Goal: Task Accomplishment & Management: Use online tool/utility

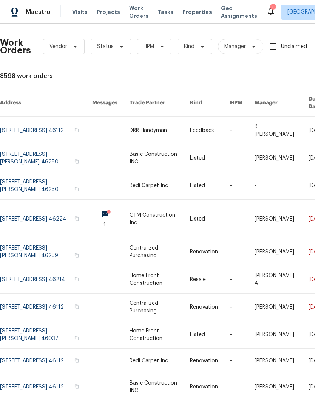
click at [135, 19] on span "Work Orders" at bounding box center [138, 12] width 19 height 15
click at [119, 43] on icon at bounding box center [122, 46] width 6 height 6
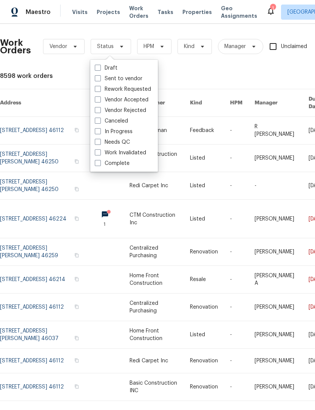
click at [123, 141] on label "Needs QC" at bounding box center [112, 142] width 35 height 8
click at [100, 141] on input "Needs QC" at bounding box center [97, 140] width 5 height 5
checkbox input "true"
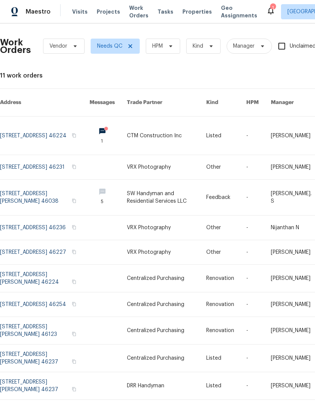
scroll to position [20, 0]
click at [160, 180] on link at bounding box center [167, 198] width 80 height 36
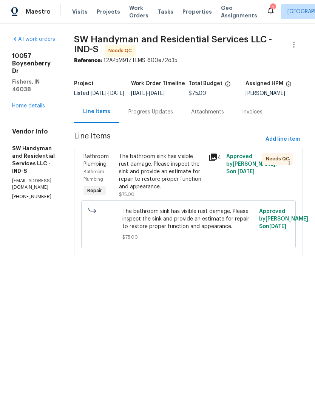
click at [217, 161] on icon at bounding box center [213, 158] width 8 height 8
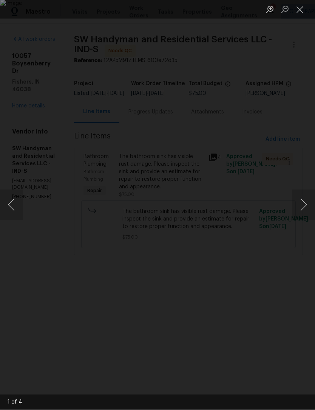
click at [239, 146] on div "Lightbox" at bounding box center [157, 205] width 315 height 410
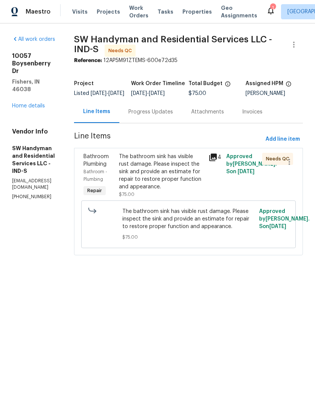
click at [166, 116] on div "Progress Updates" at bounding box center [151, 112] width 45 height 8
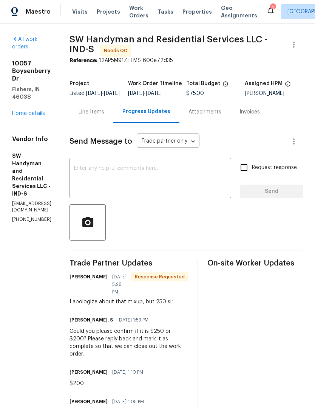
scroll to position [0, 0]
click at [113, 123] on div "Line Items" at bounding box center [92, 112] width 44 height 22
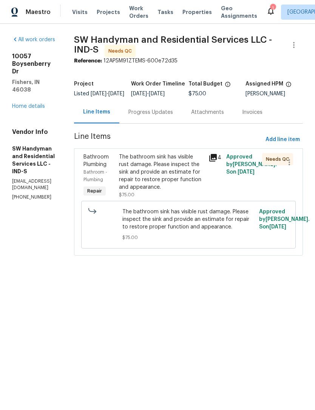
click at [166, 180] on div "The bathroom sink has visible rust damage. Please inspect the sink and provide …" at bounding box center [161, 172] width 85 height 38
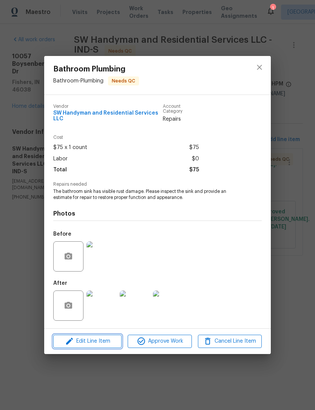
click at [102, 345] on span "Edit Line Item" at bounding box center [88, 340] width 64 height 9
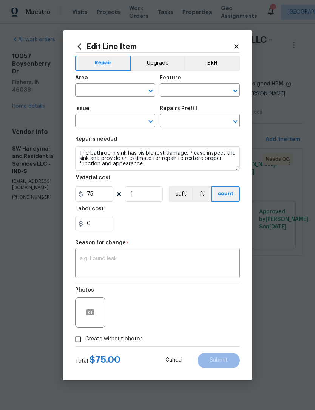
type input "Bathroom"
type input "Plumbing"
type input "Bathroom Plumbing"
type input "Detach & Reset Pedestal Sink $75.00"
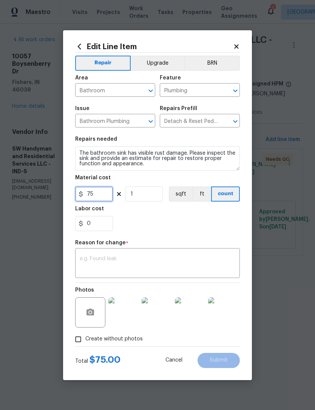
click at [101, 195] on input "75" at bounding box center [94, 193] width 38 height 15
type input "250"
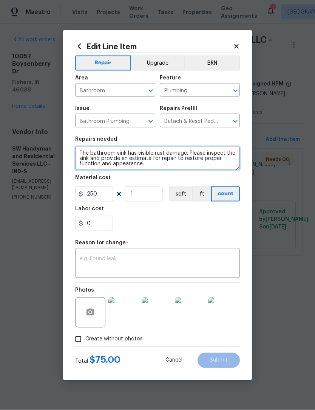
click at [169, 165] on textarea "The bathroom sink has visible rust damage. Please inspect the sink and provide …" at bounding box center [157, 158] width 165 height 24
click at [157, 165] on textarea "The bathroom sink has visible rust damage. Please inspect the sink and provide …" at bounding box center [157, 158] width 165 height 24
click at [192, 150] on textarea "The bathroom sink has visible rust damage. Please inspect the sink and provide …" at bounding box center [157, 158] width 165 height 24
click at [189, 152] on textarea "The bathroom sink has visible rust damage. Please inspect the sink and provide …" at bounding box center [157, 158] width 165 height 24
click at [80, 154] on textarea "The bathroom sink has visible rust damage. Please inspect the sink and provide …" at bounding box center [157, 158] width 165 height 24
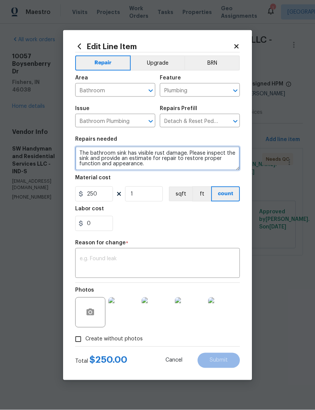
click at [102, 150] on textarea "The bathroom sink has visible rust damage. Please inspect the sink and provide …" at bounding box center [157, 158] width 165 height 24
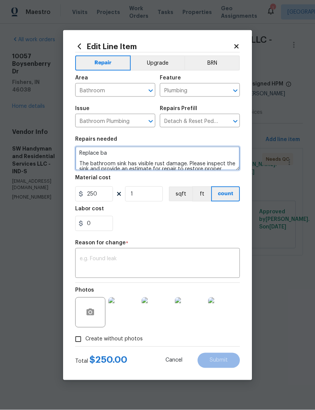
click at [163, 235] on section "Repairs needed Replace ba The bathroom sink has visible rust damage. Please ins…" at bounding box center [157, 184] width 165 height 104
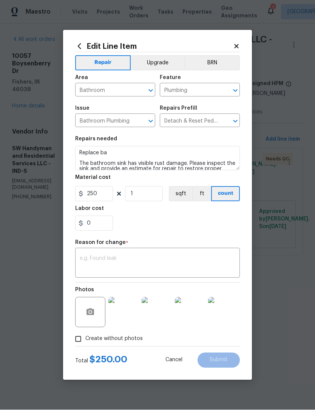
click at [149, 319] on img at bounding box center [157, 312] width 30 height 30
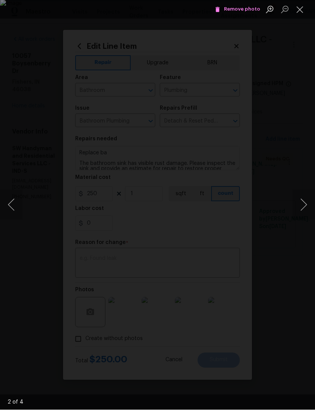
click at [173, 189] on img "Lightbox" at bounding box center [157, 205] width 315 height 410
click at [307, 142] on div "Lightbox" at bounding box center [157, 205] width 315 height 410
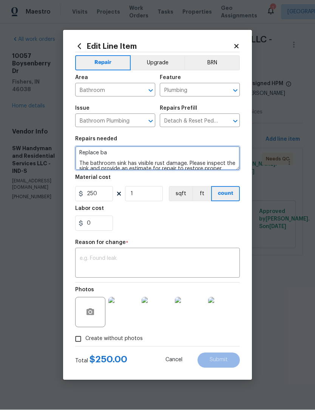
click at [119, 155] on textarea "Replace ba The bathroom sink has visible rust damage. Please inspect the sink a…" at bounding box center [157, 158] width 165 height 24
type textarea "Replace bathroom sink and faucet due to rust and damage. The bathroom sink has …"
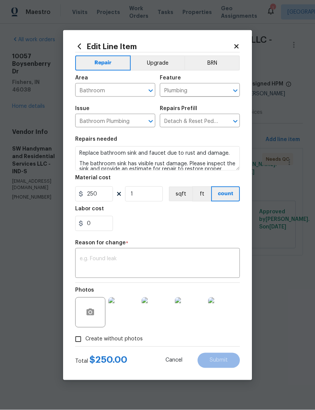
click at [196, 223] on div "0" at bounding box center [157, 223] width 165 height 15
click at [177, 260] on textarea at bounding box center [158, 264] width 156 height 16
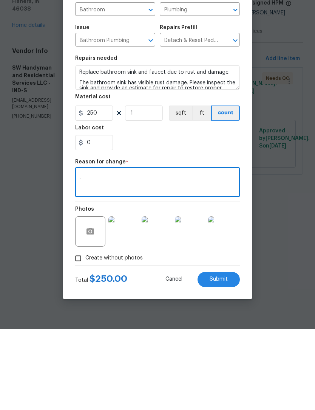
type textarea "."
click at [192, 297] on img at bounding box center [190, 312] width 30 height 30
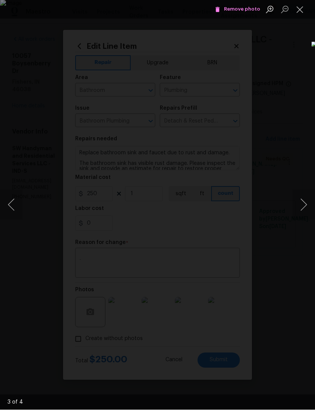
click at [300, 204] on button "Next image" at bounding box center [304, 205] width 23 height 30
click at [304, 207] on button "Next image" at bounding box center [304, 205] width 23 height 30
click at [305, 206] on button "Next image" at bounding box center [304, 205] width 23 height 30
click at [304, 205] on button "Next image" at bounding box center [304, 205] width 23 height 30
click at [302, 206] on button "Next image" at bounding box center [304, 205] width 23 height 30
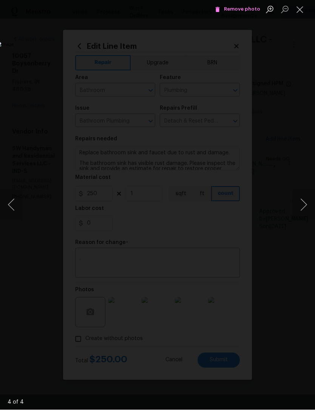
click at [300, 40] on div "Lightbox" at bounding box center [157, 205] width 315 height 410
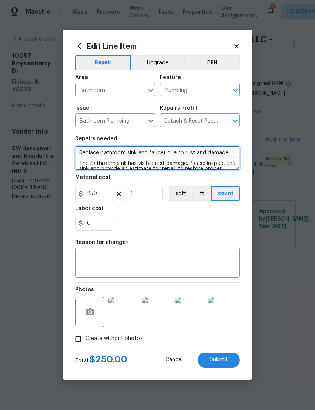
click at [161, 150] on textarea "Replace bathroom sink and faucet due to rust and damage. The bathroom sink has …" at bounding box center [157, 158] width 165 height 24
click at [162, 152] on textarea "Replace bathroom sink and faucet due to rust and damage. The bathroom sink has …" at bounding box center [157, 158] width 165 height 24
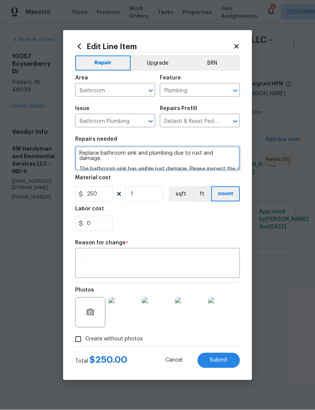
type textarea "Replace bathroom sink and plumbing due to rust and damage. The bathroom sink ha…"
click at [219, 221] on div "0" at bounding box center [157, 223] width 165 height 15
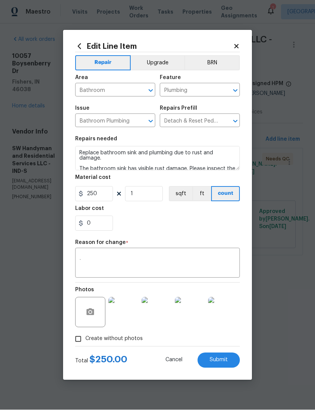
click at [184, 260] on textarea "." at bounding box center [158, 264] width 156 height 16
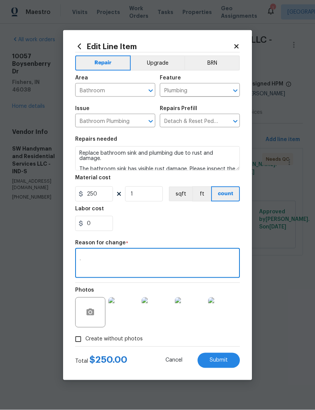
click at [231, 232] on section "Repairs needed Replace bathroom sink and plumbing due to rust and damage. The b…" at bounding box center [157, 184] width 165 height 104
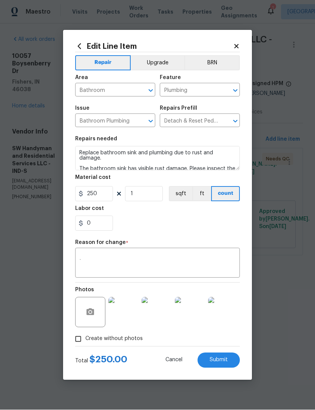
click at [225, 358] on span "Submit" at bounding box center [219, 360] width 18 height 6
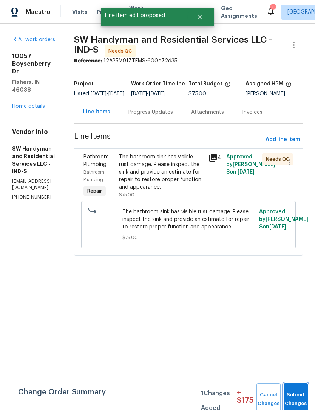
click at [303, 400] on span "Submit Changes" at bounding box center [296, 398] width 17 height 17
click at [303, 277] on html "Maestro Visits Projects Work Orders Tasks Properties Geo Assignments 1 Indianap…" at bounding box center [157, 138] width 315 height 277
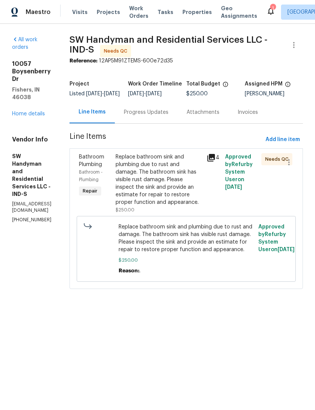
click at [179, 191] on div "Replace bathroom sink and plumbing due to rust and damage. The bathroom sink ha…" at bounding box center [159, 179] width 87 height 53
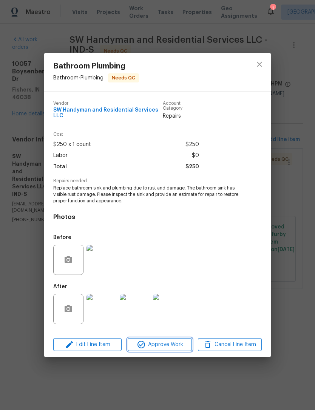
click at [171, 345] on span "Approve Work" at bounding box center [159, 344] width 59 height 9
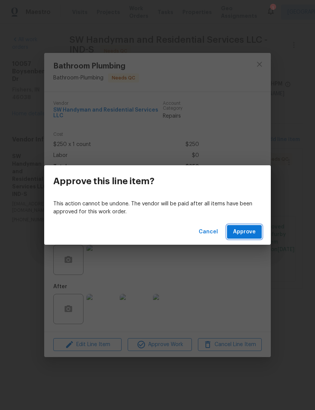
click at [254, 226] on button "Approve" at bounding box center [244, 232] width 35 height 14
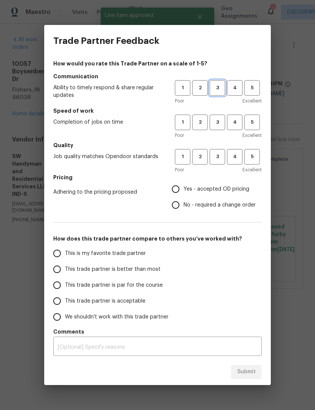
click at [217, 83] on button "3" at bounding box center [217, 87] width 15 height 15
click at [225, 113] on h5 "Speed of work" at bounding box center [157, 111] width 209 height 8
click at [220, 120] on span "3" at bounding box center [218, 122] width 14 height 9
click at [219, 158] on span "3" at bounding box center [218, 156] width 14 height 9
click at [183, 186] on input "Yes - accepted OD pricing" at bounding box center [176, 189] width 16 height 16
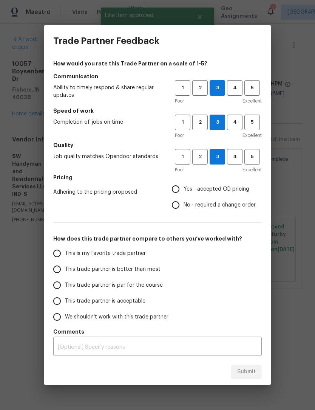
radio input "true"
click at [78, 273] on span "This trade partner is better than most" at bounding box center [113, 269] width 96 height 8
click at [65, 273] on input "This trade partner is better than most" at bounding box center [57, 269] width 16 height 16
click at [252, 370] on span "Submit" at bounding box center [246, 371] width 19 height 9
radio input "true"
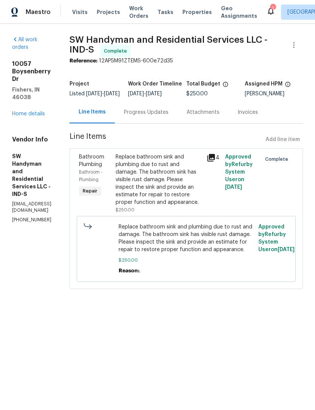
radio input "false"
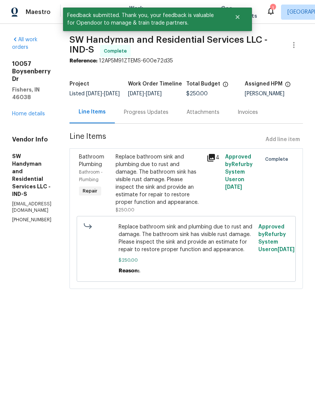
click at [41, 111] on link "Home details" at bounding box center [28, 113] width 33 height 5
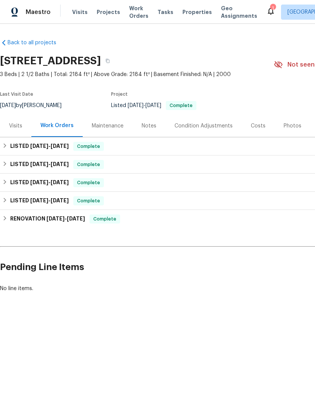
click at [132, 10] on span "Work Orders" at bounding box center [138, 12] width 19 height 15
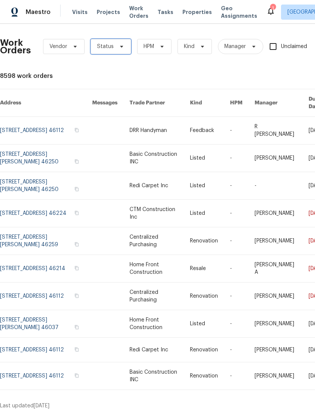
click at [112, 48] on span "Status" at bounding box center [111, 46] width 40 height 15
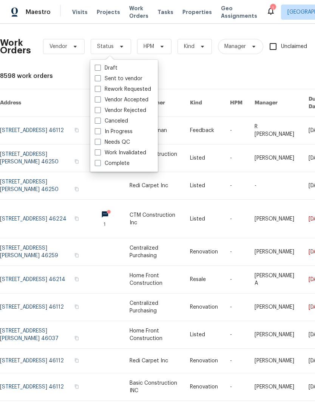
click at [124, 146] on label "Needs QC" at bounding box center [112, 142] width 35 height 8
click at [100, 143] on input "Needs QC" at bounding box center [97, 140] width 5 height 5
checkbox input "true"
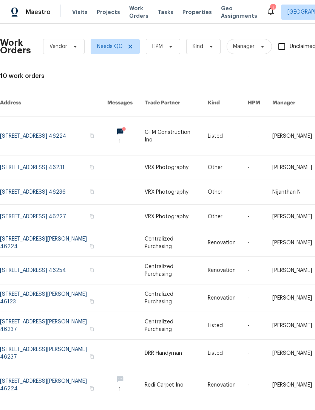
click at [188, 127] on link at bounding box center [176, 136] width 63 height 38
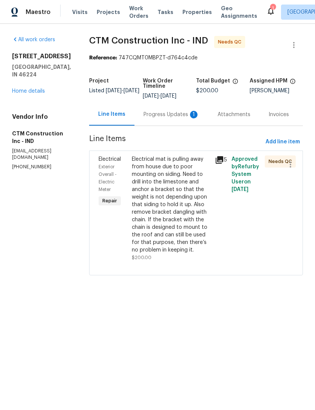
click at [187, 125] on div "Progress Updates 1" at bounding box center [172, 114] width 74 height 22
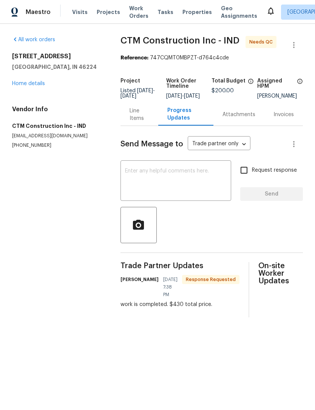
click at [138, 122] on div "Line Items" at bounding box center [140, 114] width 20 height 15
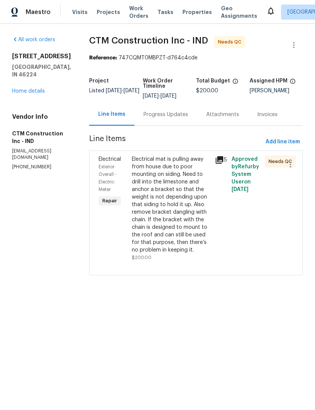
click at [221, 164] on icon at bounding box center [220, 160] width 8 height 8
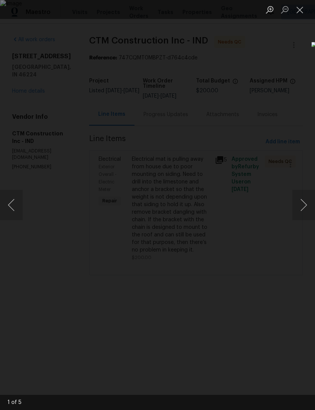
click at [303, 208] on button "Next image" at bounding box center [304, 205] width 23 height 30
click at [304, 208] on button "Next image" at bounding box center [304, 205] width 23 height 30
click at [302, 211] on button "Next image" at bounding box center [304, 205] width 23 height 30
click at [303, 206] on button "Next image" at bounding box center [304, 205] width 23 height 30
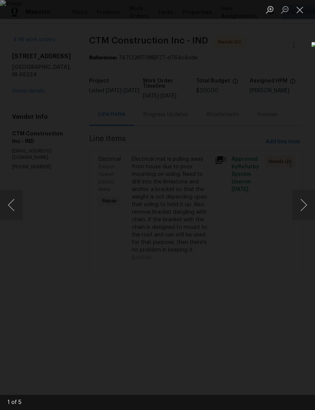
click at [297, 8] on button "Close lightbox" at bounding box center [300, 9] width 15 height 13
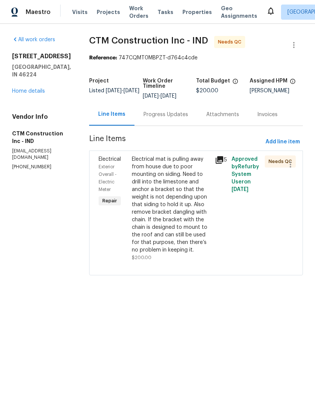
click at [131, 17] on span "Work Orders" at bounding box center [138, 12] width 19 height 15
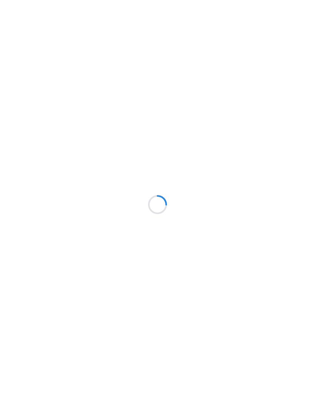
scroll to position [0, 0]
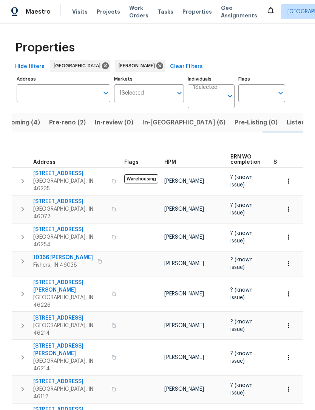
scroll to position [0, 0]
click at [287, 124] on span "Listed (22)" at bounding box center [303, 123] width 32 height 11
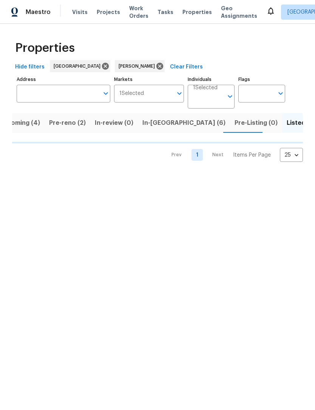
click at [150, 125] on span "In-reno (6)" at bounding box center [184, 123] width 83 height 11
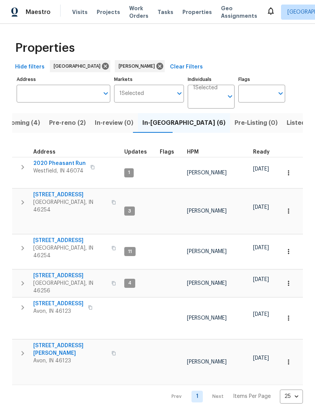
click at [70, 127] on span "Pre-reno (2)" at bounding box center [67, 123] width 37 height 11
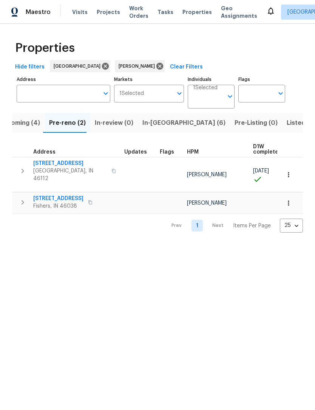
click at [59, 166] on span "[STREET_ADDRESS]" at bounding box center [70, 164] width 74 height 8
click at [54, 132] on button "Pre-reno (2)" at bounding box center [68, 123] width 46 height 20
click at [31, 122] on span "Upcoming (4)" at bounding box center [19, 123] width 41 height 11
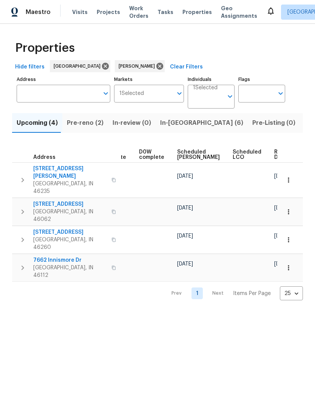
scroll to position [0, 198]
click at [275, 155] on span "Ready Date" at bounding box center [283, 154] width 17 height 11
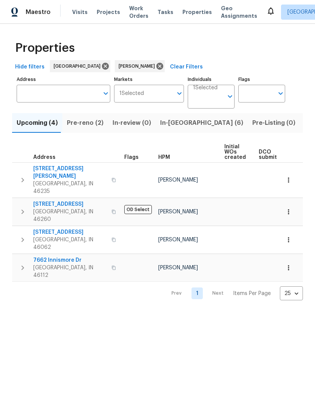
click at [23, 178] on icon "button" at bounding box center [23, 180] width 3 height 5
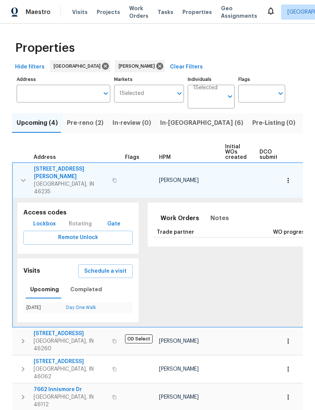
click at [22, 176] on icon "button" at bounding box center [23, 180] width 9 height 9
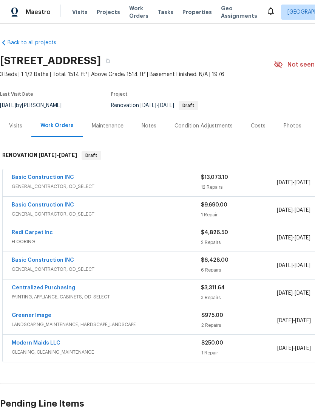
click at [50, 178] on link "Basic Construction INC" at bounding box center [43, 177] width 62 height 5
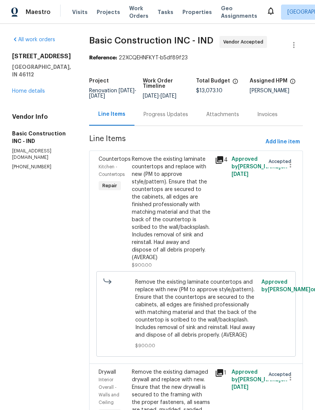
click at [40, 94] on link "Home details" at bounding box center [28, 90] width 33 height 5
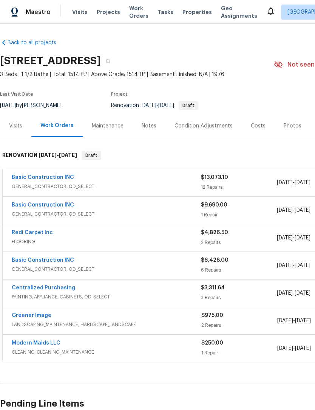
click at [50, 179] on link "Basic Construction INC" at bounding box center [43, 177] width 62 height 5
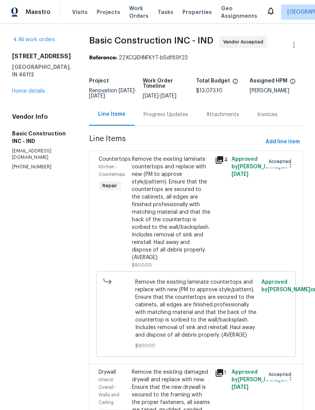
click at [37, 94] on link "Home details" at bounding box center [28, 90] width 33 height 5
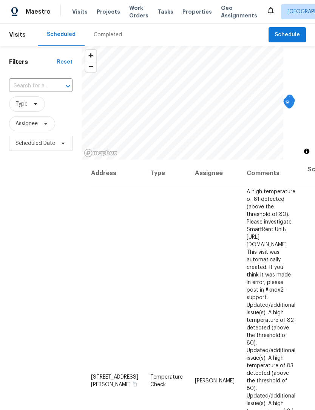
scroll to position [0, 0]
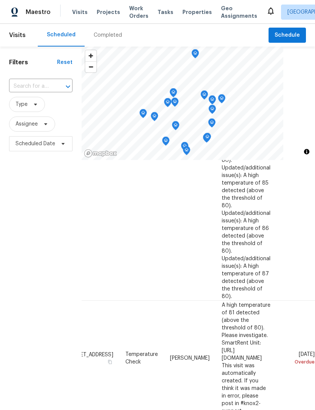
scroll to position [274, 66]
click at [0, 0] on span at bounding box center [0, 0] width 0 height 0
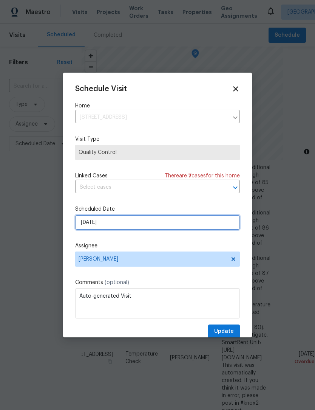
click at [126, 226] on input "9/19/2025" at bounding box center [157, 222] width 165 height 15
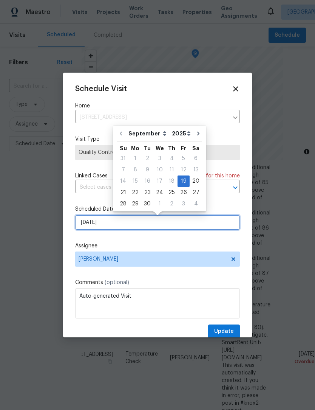
scroll to position [0, 0]
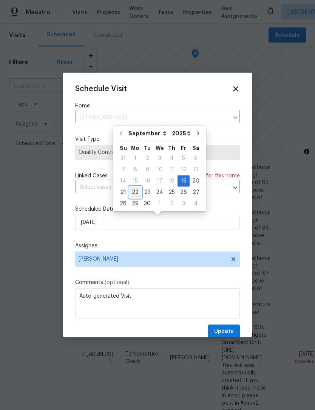
click at [138, 193] on div "22" at bounding box center [135, 192] width 12 height 11
type input "9/22/2025"
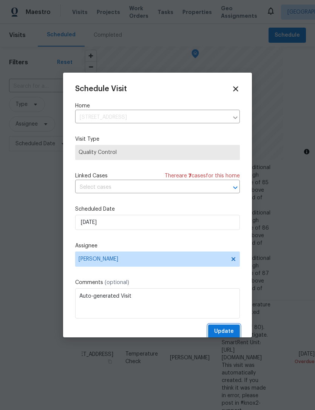
click at [231, 328] on span "Update" at bounding box center [224, 331] width 20 height 9
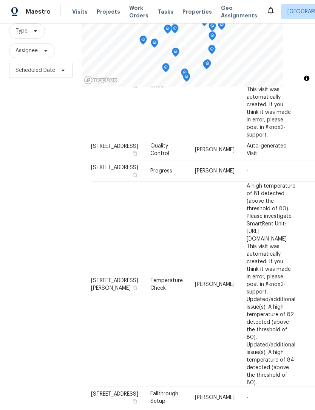
scroll to position [622, 0]
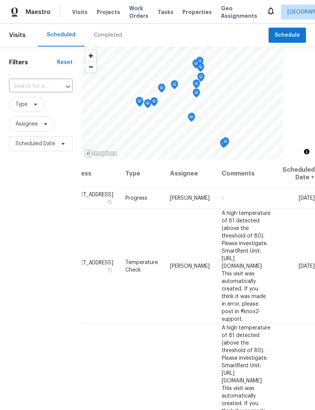
scroll to position [0, 65]
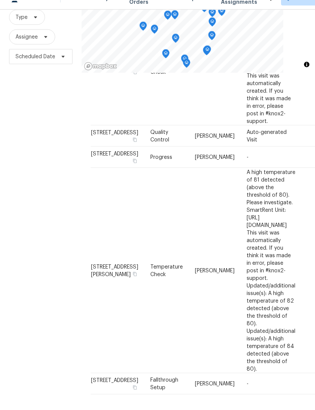
scroll to position [25, 0]
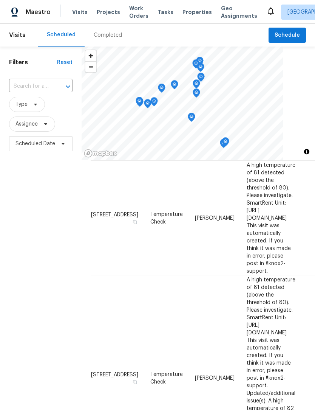
scroll to position [50, 0]
